Goal: Transaction & Acquisition: Purchase product/service

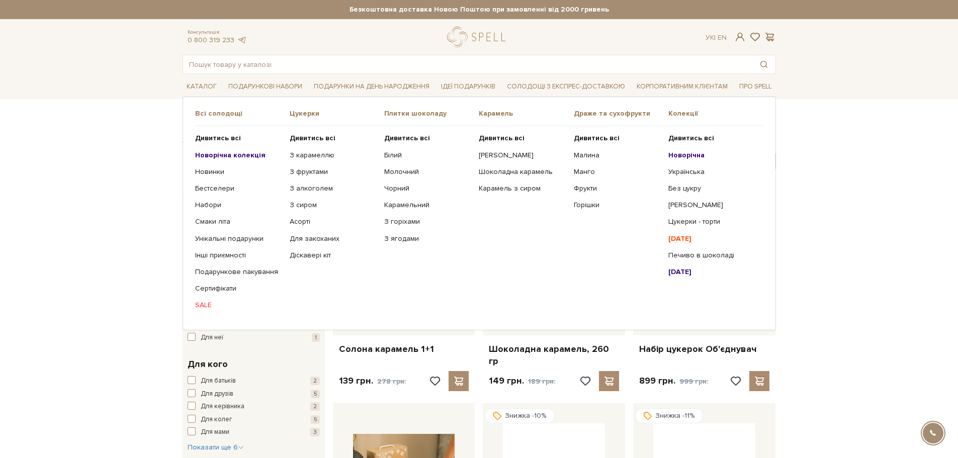
click at [206, 305] on link "SALE" at bounding box center [238, 305] width 87 height 9
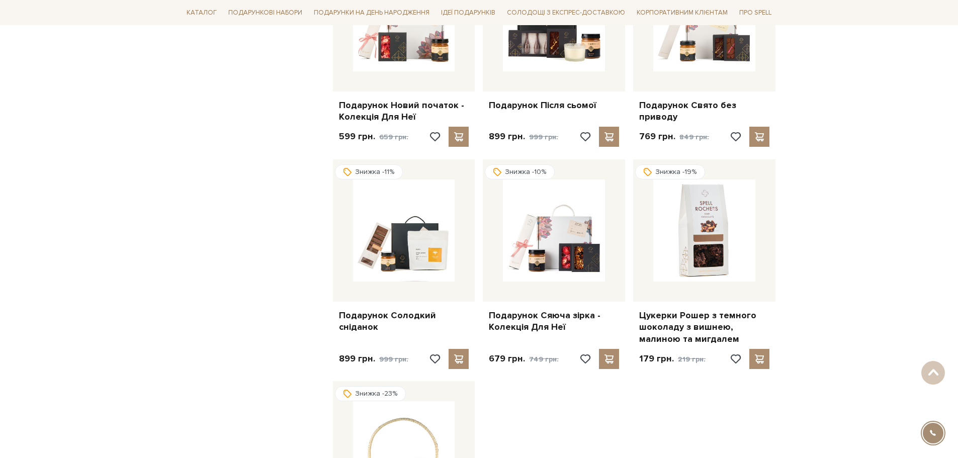
scroll to position [503, 0]
